Goal: Information Seeking & Learning: Learn about a topic

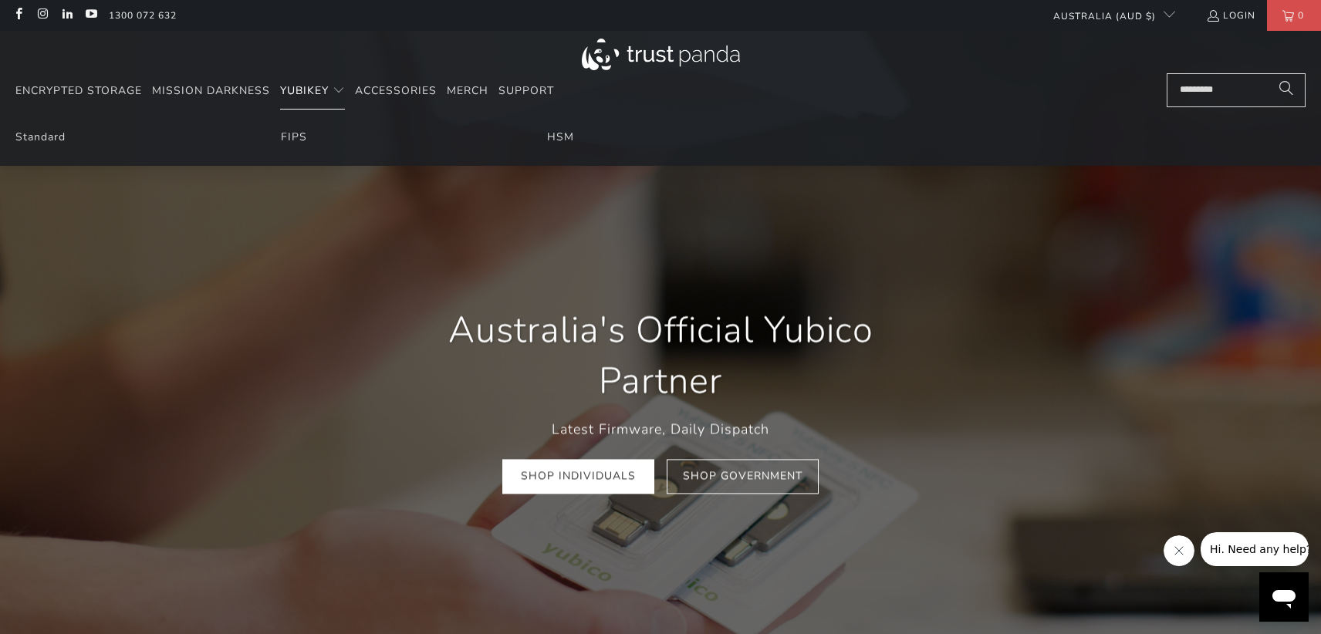
click at [326, 86] on span "YubiKey" at bounding box center [304, 90] width 49 height 15
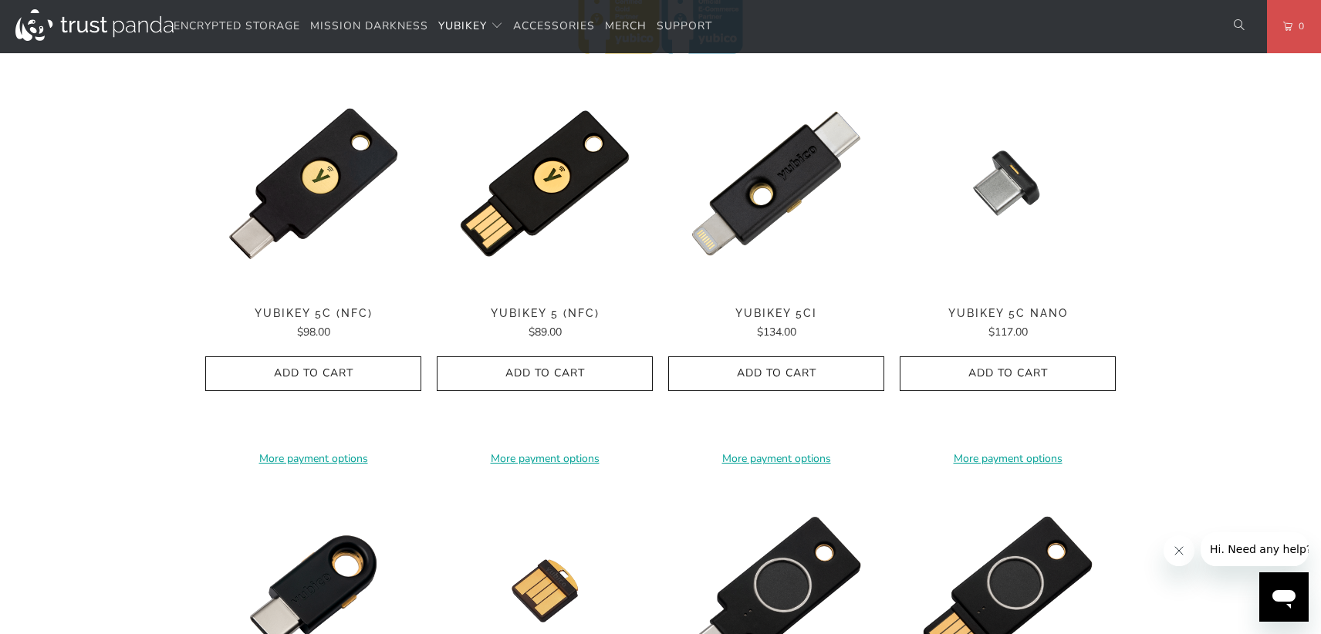
scroll to position [540, 0]
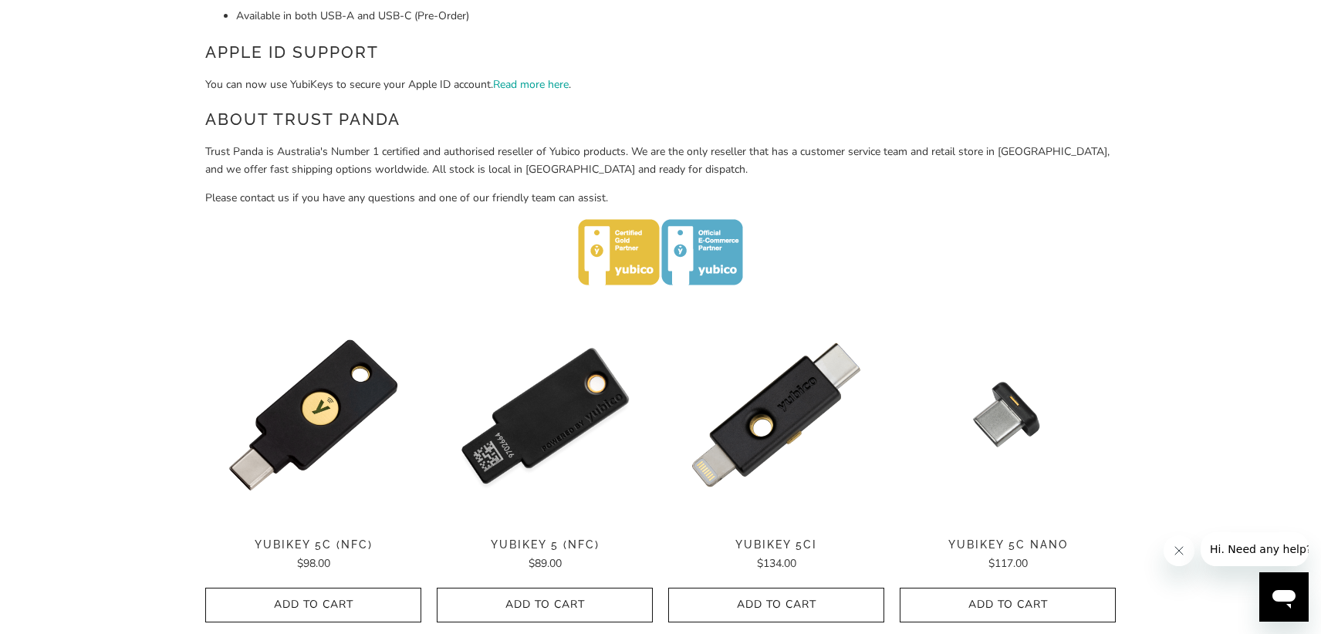
click at [559, 401] on img at bounding box center [545, 415] width 216 height 216
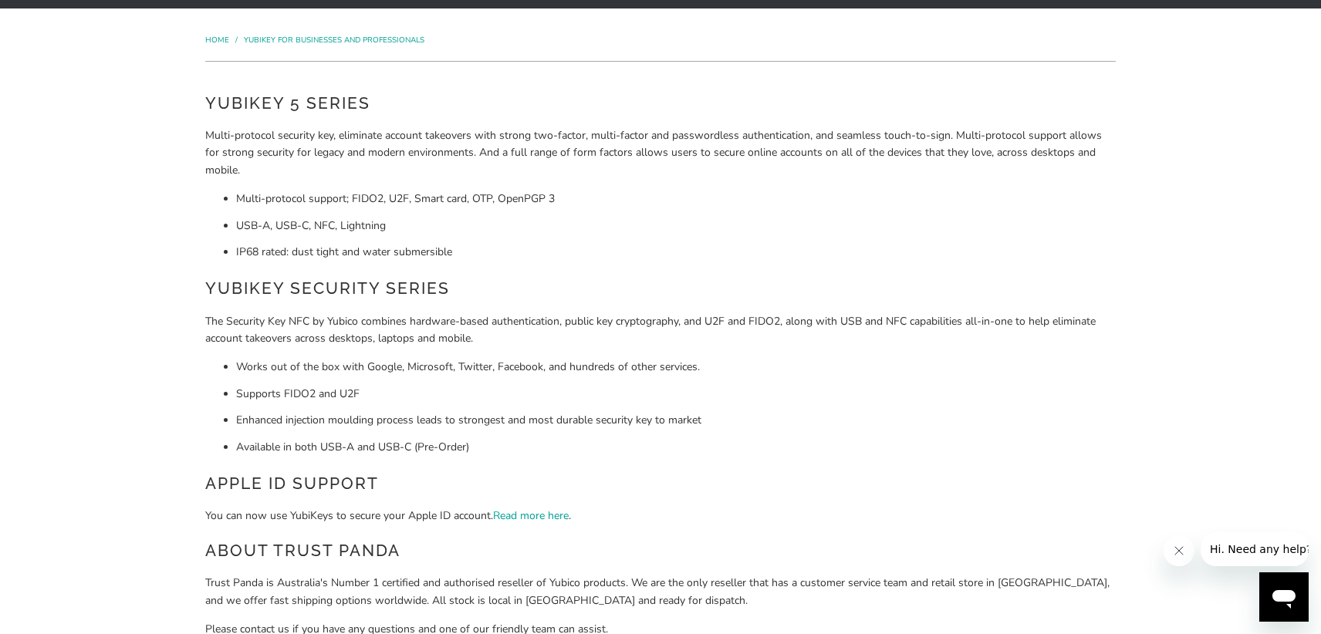
scroll to position [0, 0]
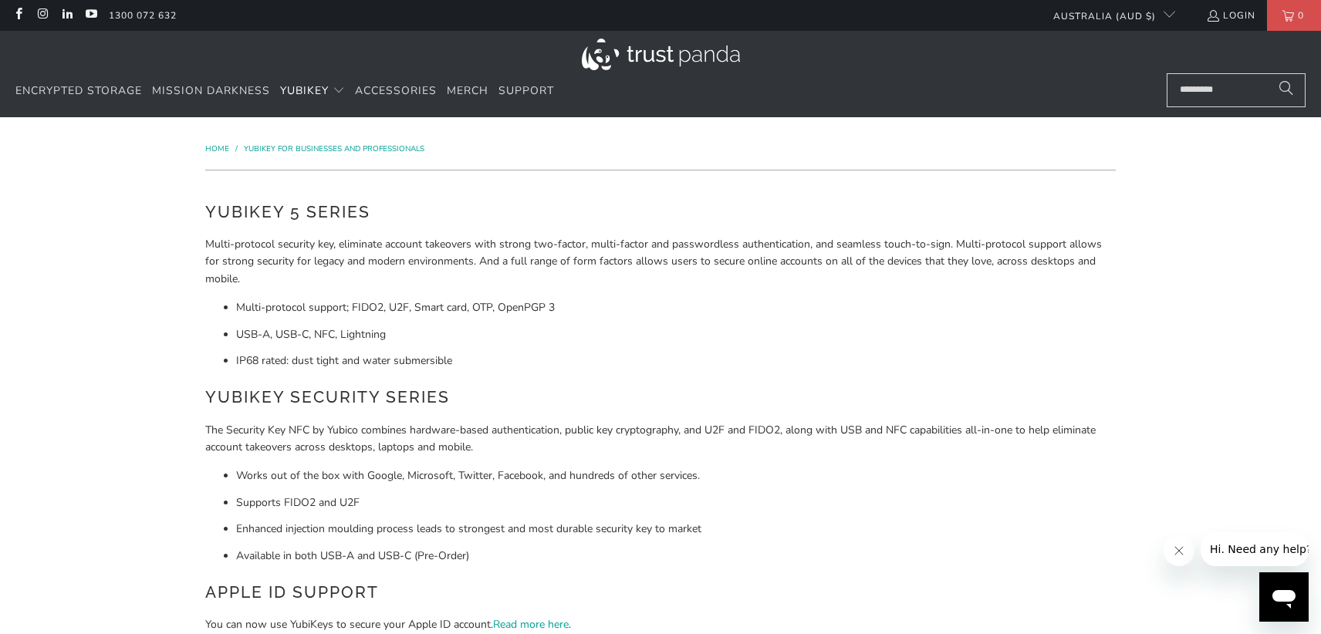
click at [380, 496] on li "Supports FIDO2 and U2F" at bounding box center [676, 503] width 880 height 17
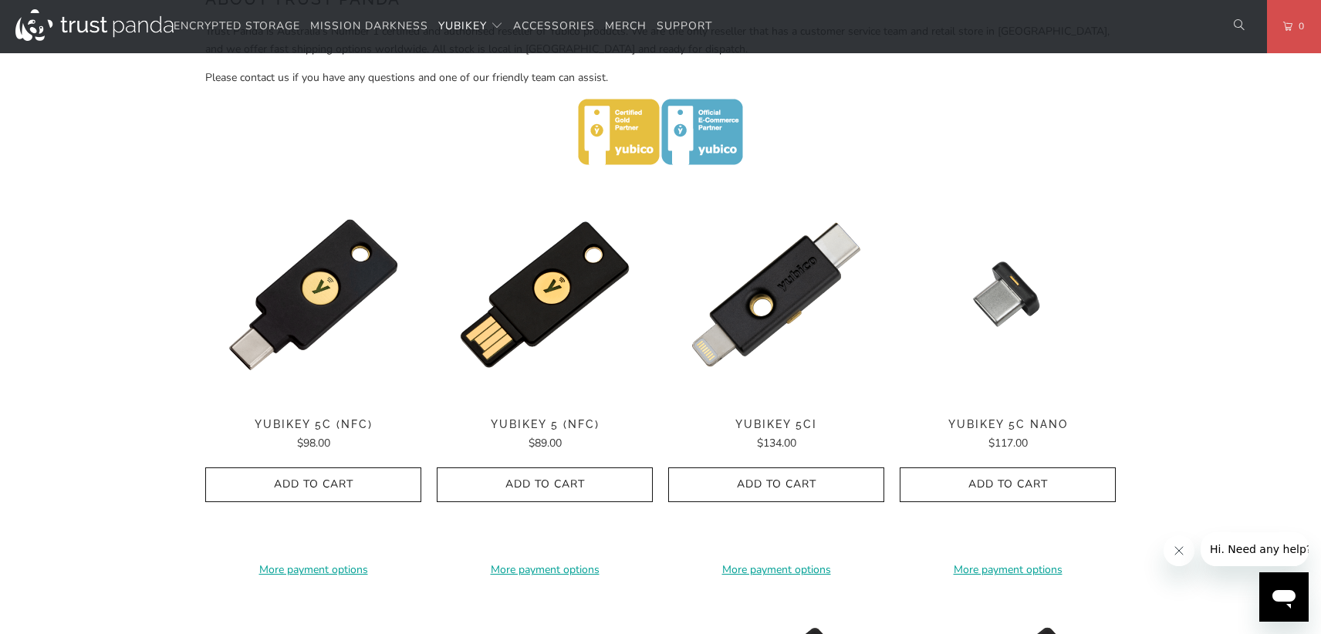
scroll to position [540, 0]
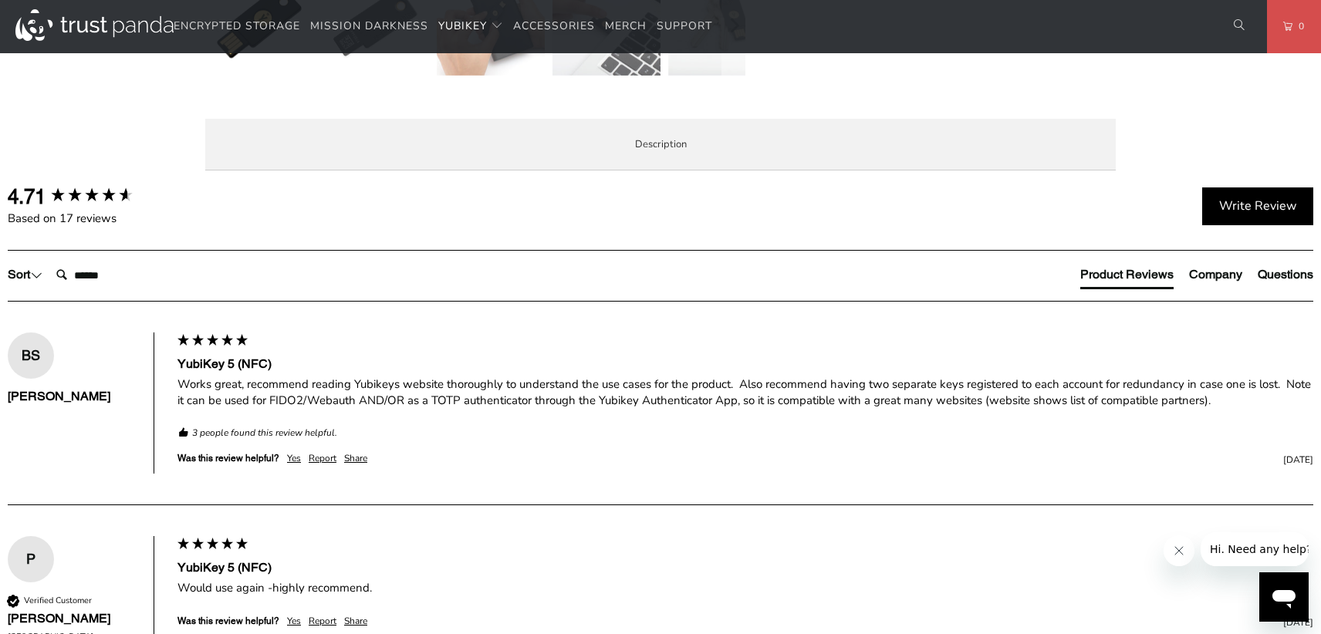
scroll to position [772, 0]
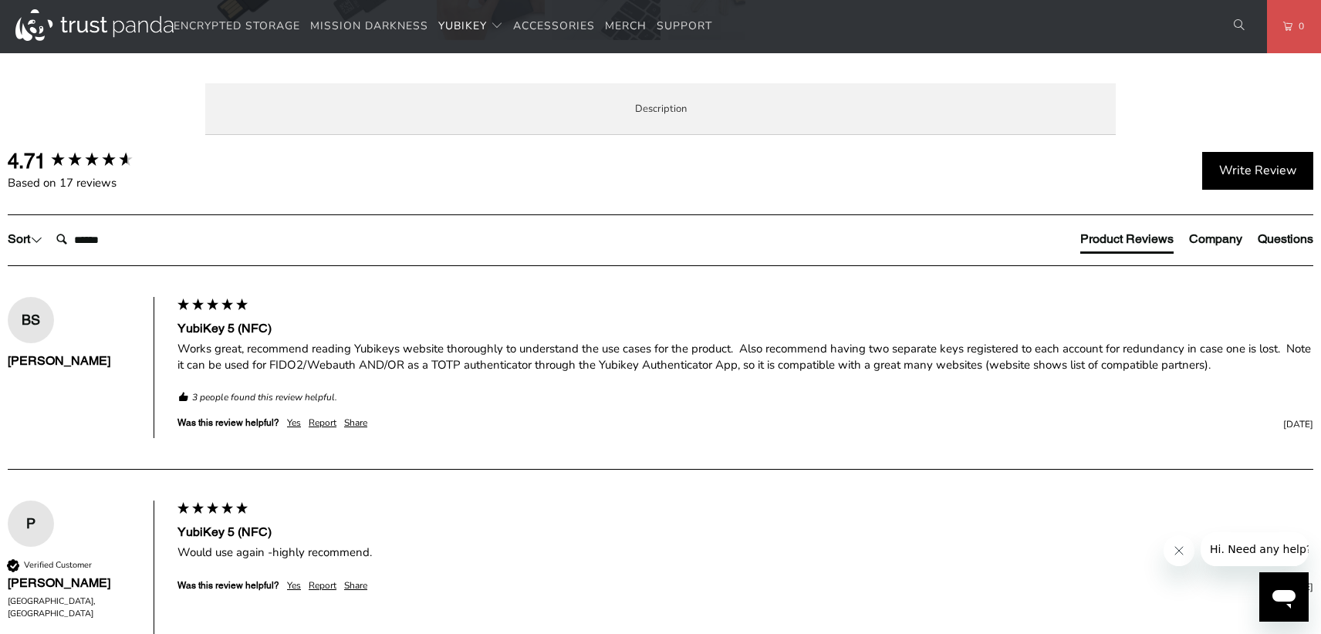
drag, startPoint x: 338, startPoint y: 450, endPoint x: 533, endPoint y: 445, distance: 195.3
click at [0, 0] on p "The YubiKey 5 NFC is the #1 security key that works with more online services a…" at bounding box center [0, 0] width 0 height 0
drag, startPoint x: 533, startPoint y: 445, endPoint x: 434, endPoint y: 423, distance: 102.0
click at [0, 0] on p "The YubiKey 5 NFC is the #1 security key that works with more online services a…" at bounding box center [0, 0] width 0 height 0
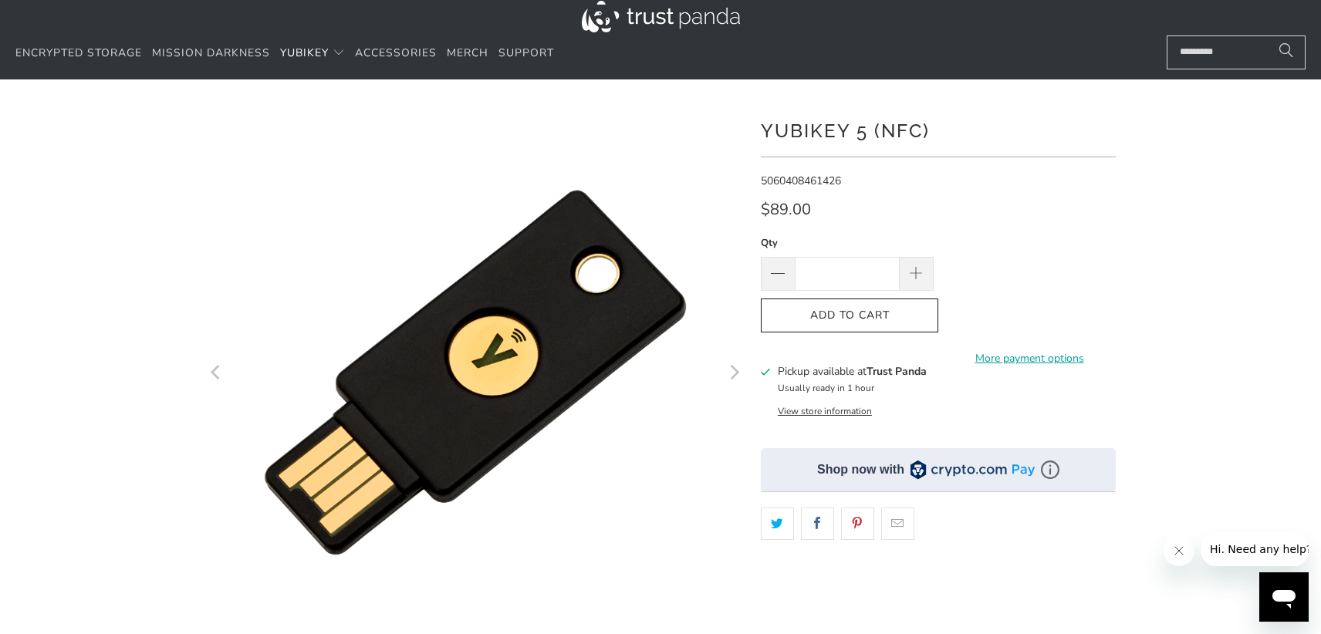
scroll to position [0, 0]
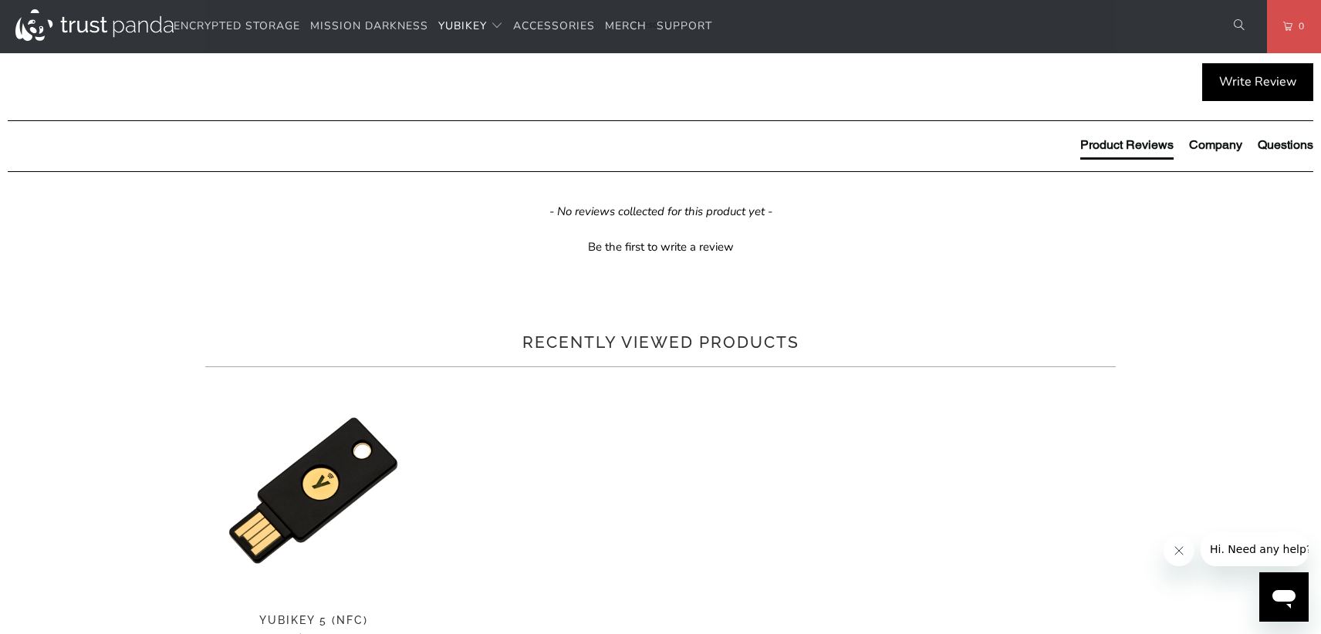
scroll to position [694, 0]
